Goal: Information Seeking & Learning: Learn about a topic

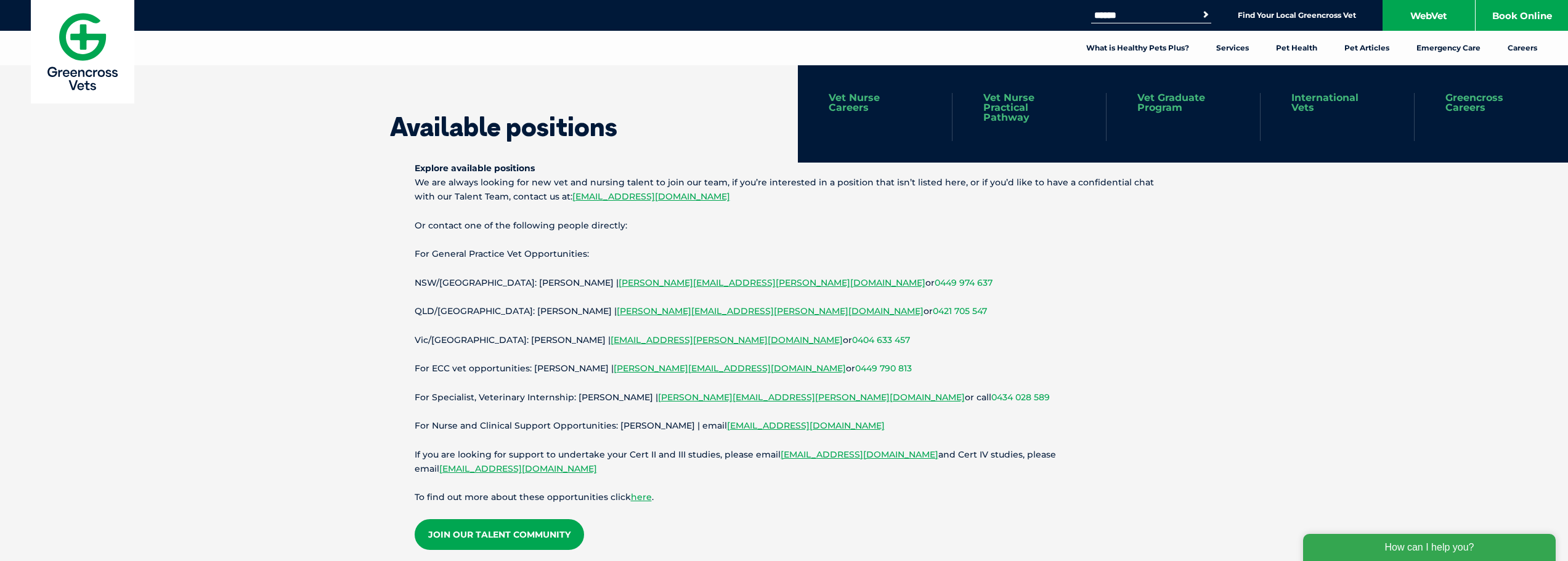
scroll to position [5096, 0]
click at [1324, 96] on link "International Vets" at bounding box center [1337, 103] width 92 height 19
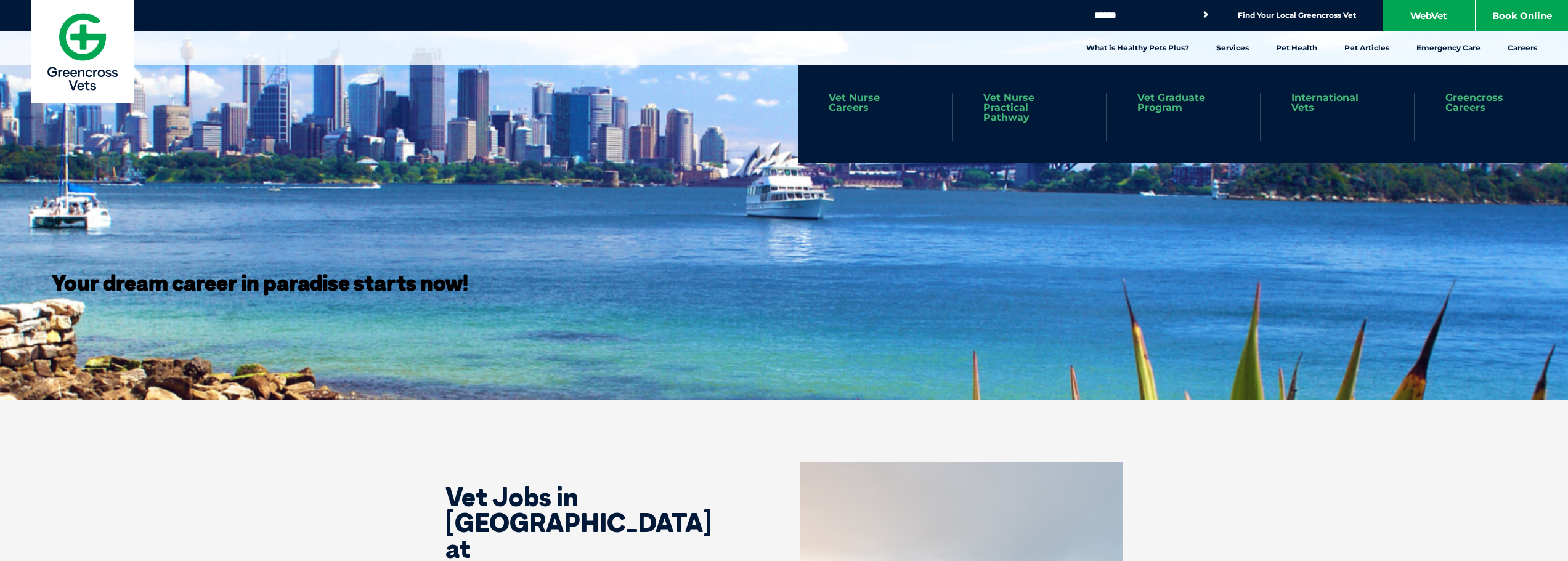
click at [1474, 96] on link "Greencross Careers" at bounding box center [1491, 103] width 92 height 19
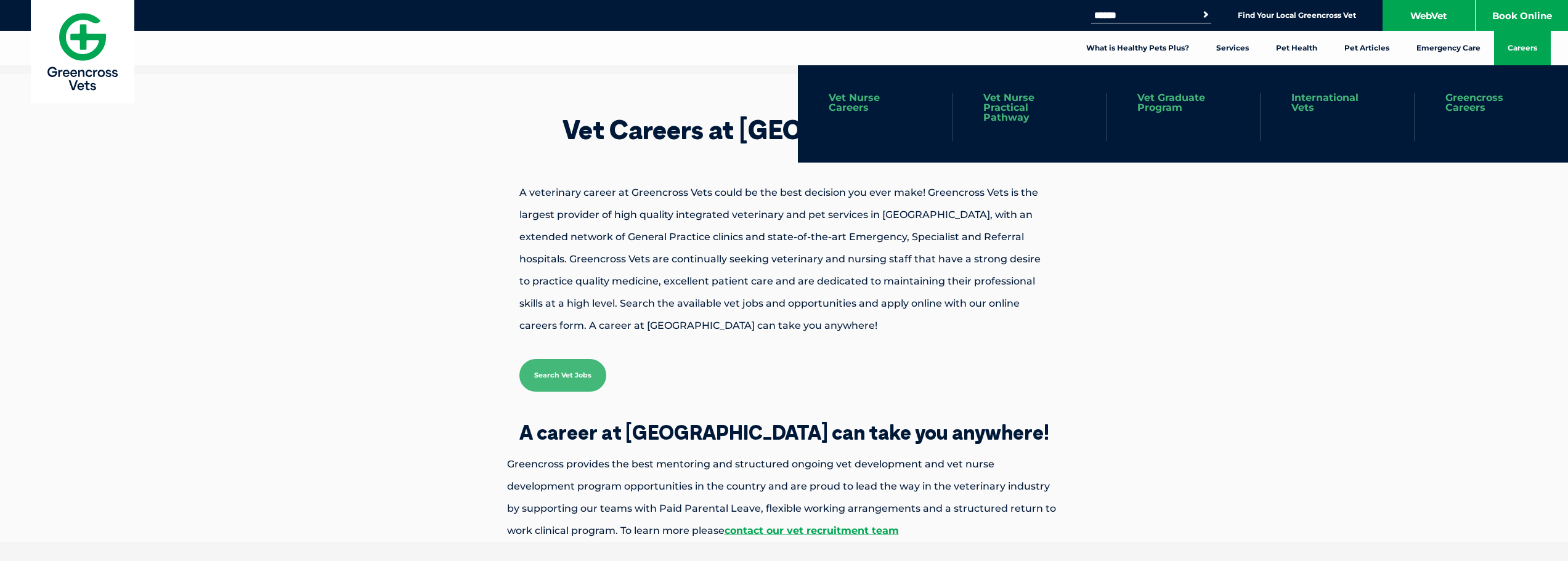
click at [861, 105] on link "Vet Nurse Careers" at bounding box center [874, 103] width 92 height 19
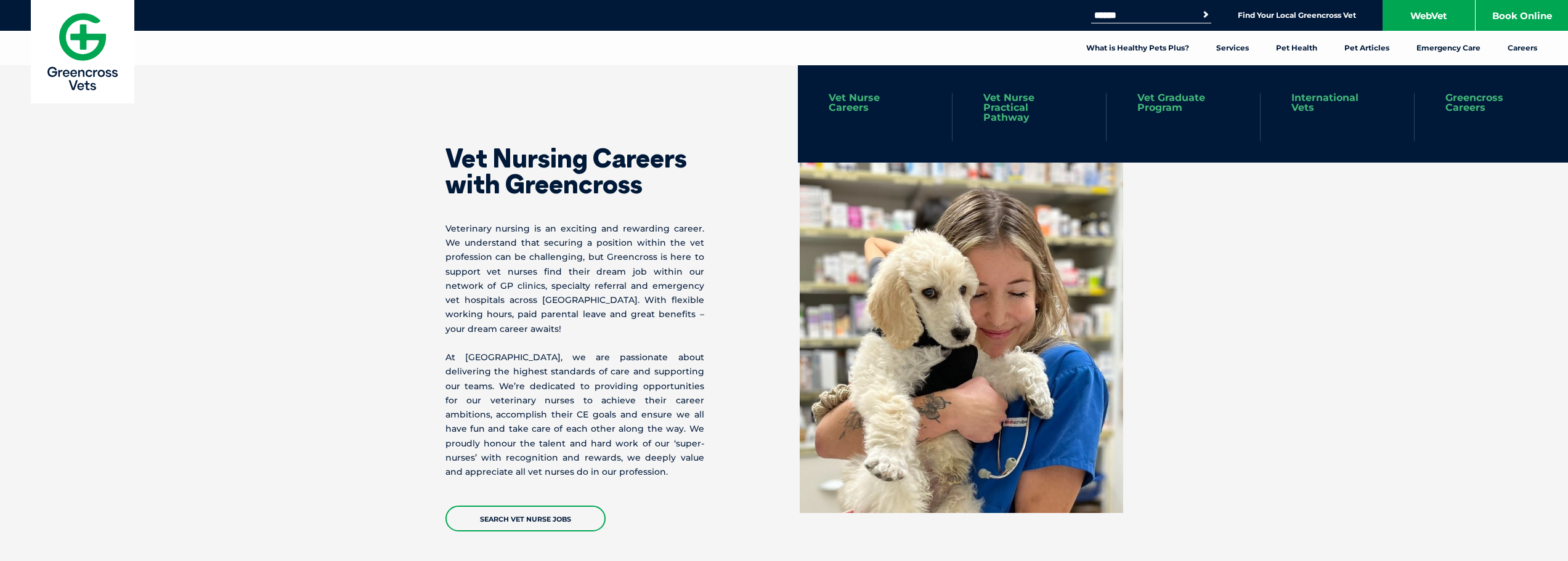
click at [1152, 108] on link "Vet Graduate Program" at bounding box center [1183, 103] width 92 height 19
